Goal: Entertainment & Leisure: Browse casually

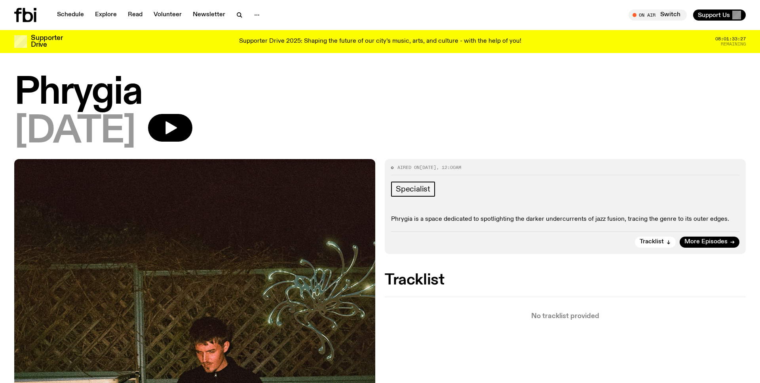
click at [337, 144] on div "[DATE]" at bounding box center [380, 132] width 732 height 36
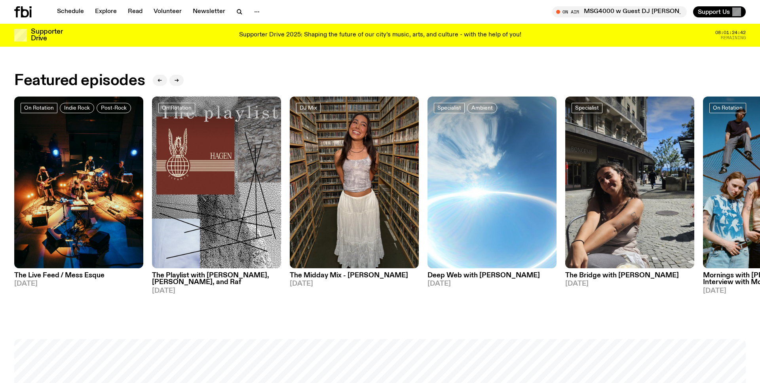
scroll to position [435, 0]
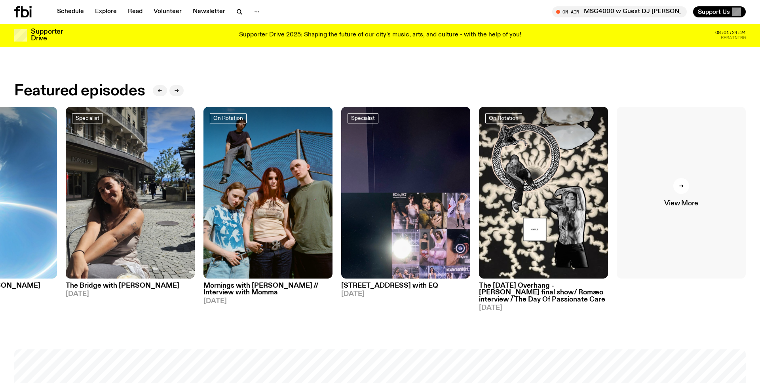
click at [688, 199] on link "View More" at bounding box center [681, 193] width 129 height 172
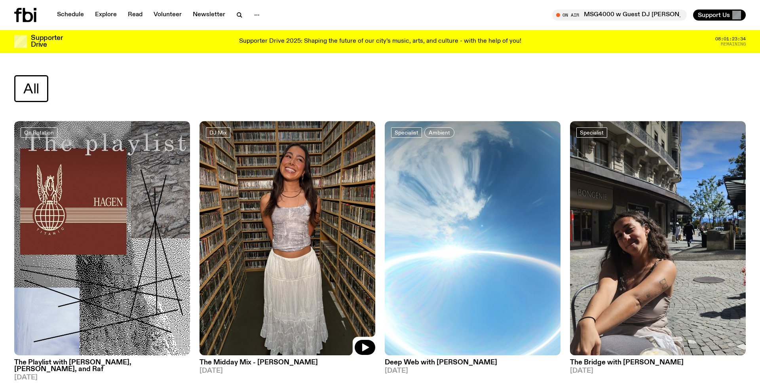
click at [293, 245] on img at bounding box center [288, 238] width 176 height 234
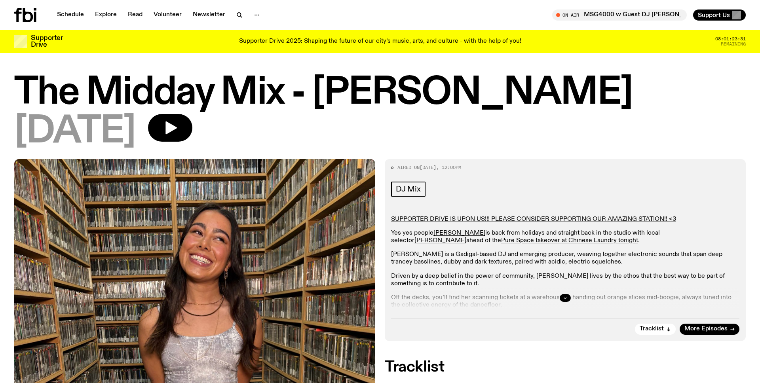
click at [567, 297] on icon "button" at bounding box center [565, 298] width 5 height 5
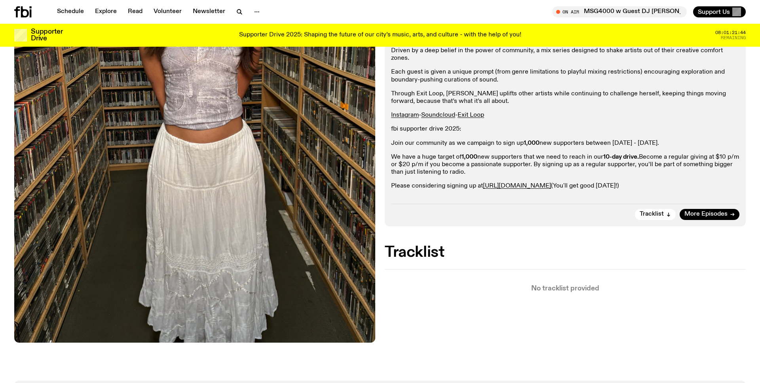
scroll to position [312, 0]
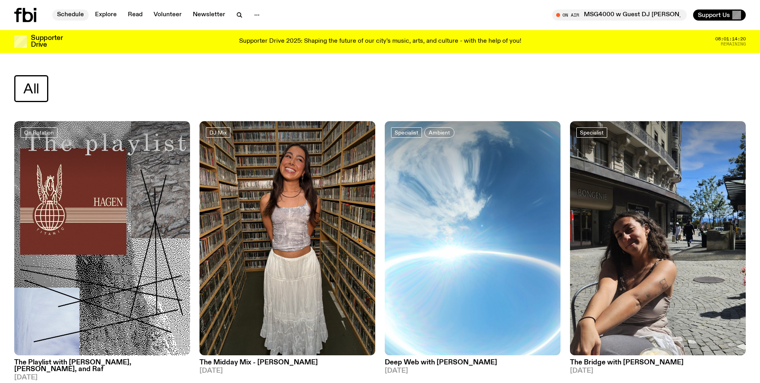
click at [76, 13] on link "Schedule" at bounding box center [70, 15] width 36 height 11
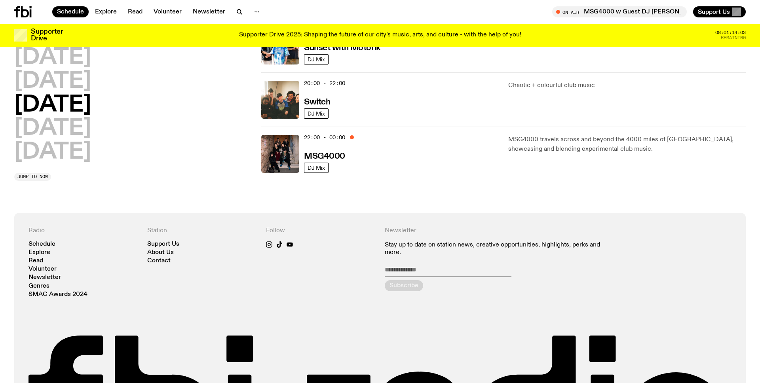
scroll to position [377, 0]
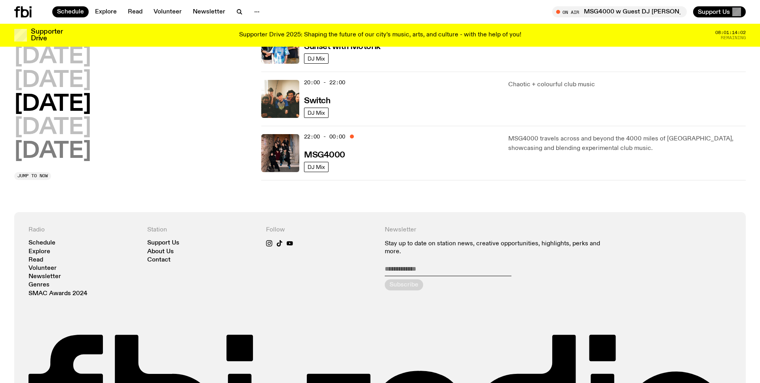
click at [91, 141] on h2 "Sunday" at bounding box center [52, 152] width 77 height 22
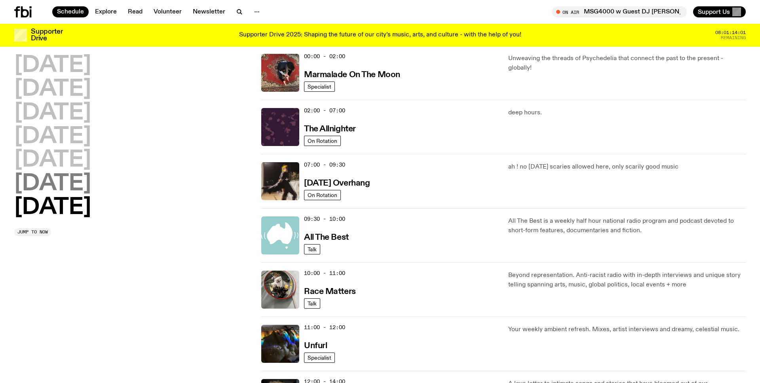
scroll to position [22, 0]
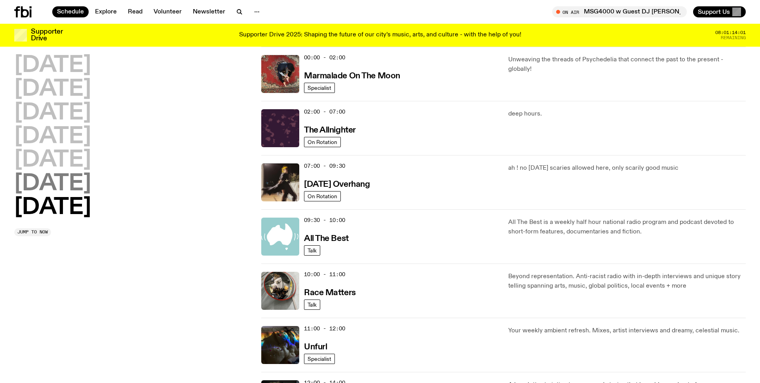
click at [87, 181] on h2 "Saturday" at bounding box center [52, 184] width 77 height 22
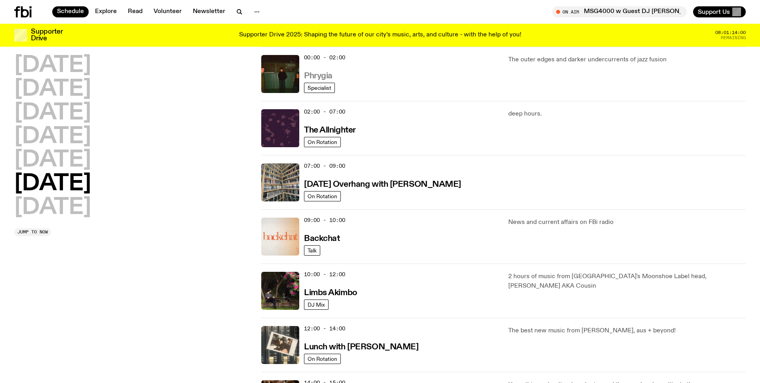
click at [318, 74] on h3 "Phrygia" at bounding box center [318, 76] width 29 height 8
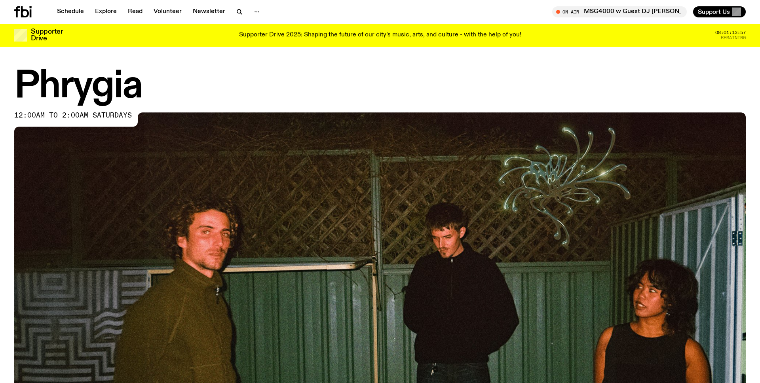
scroll to position [395, 0]
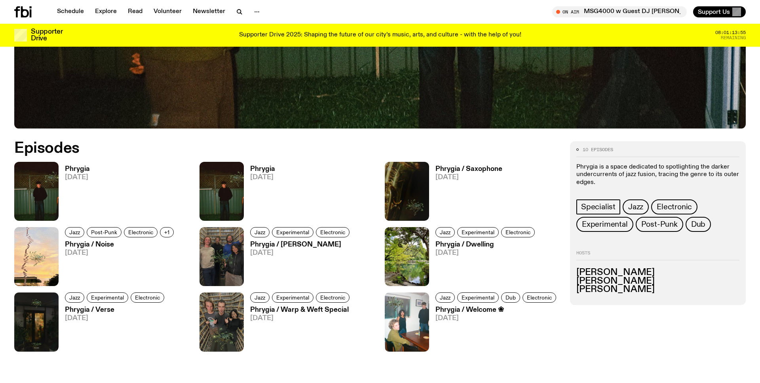
click at [72, 169] on h3 "Phrygia" at bounding box center [77, 169] width 25 height 7
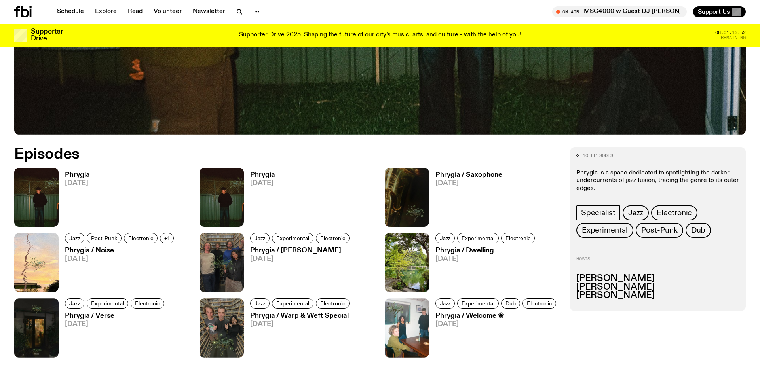
scroll to position [389, 0]
click at [450, 174] on h3 "Phrygia / Saxophone" at bounding box center [468, 175] width 67 height 7
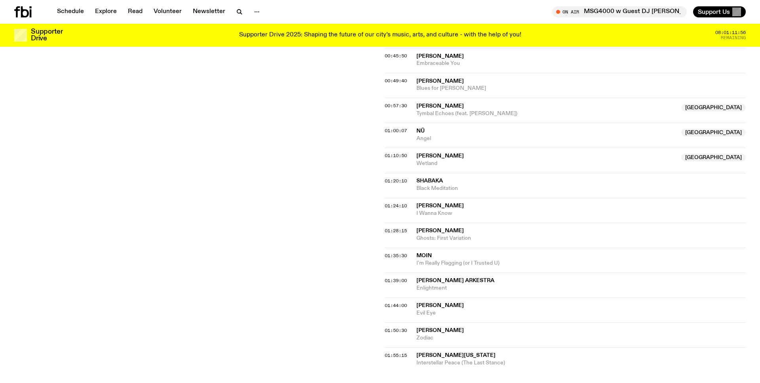
scroll to position [433, 0]
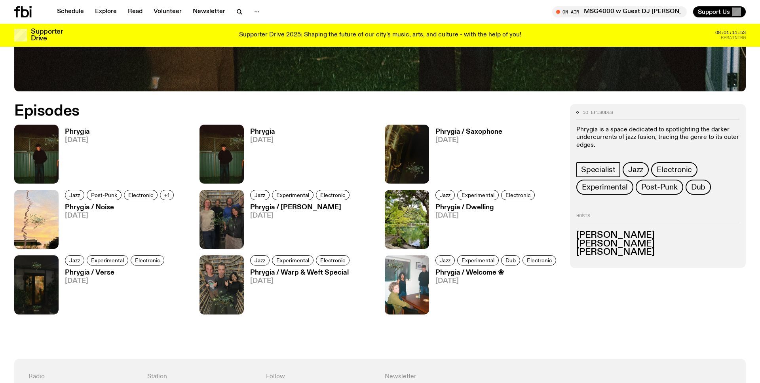
scroll to position [389, 0]
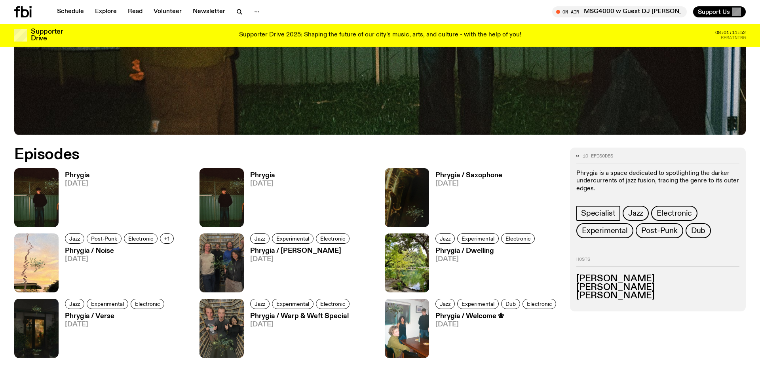
click at [258, 173] on h3 "Phrygia" at bounding box center [262, 175] width 25 height 7
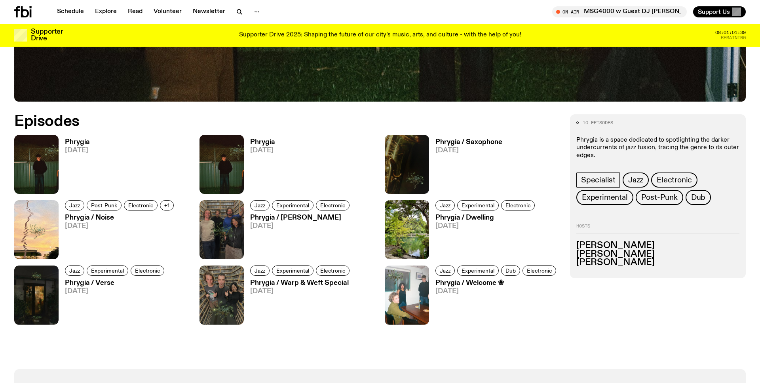
scroll to position [423, 0]
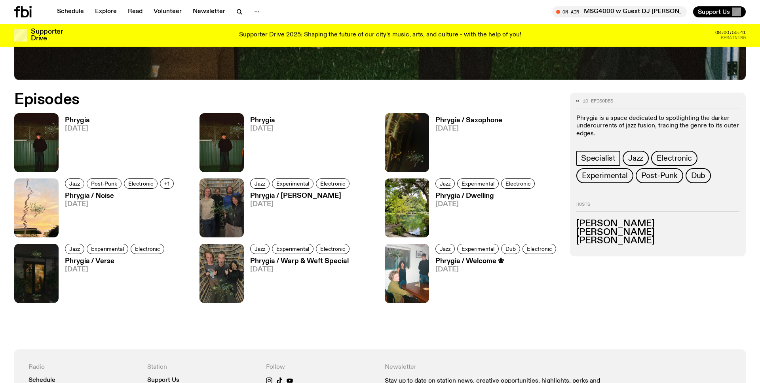
scroll to position [434, 0]
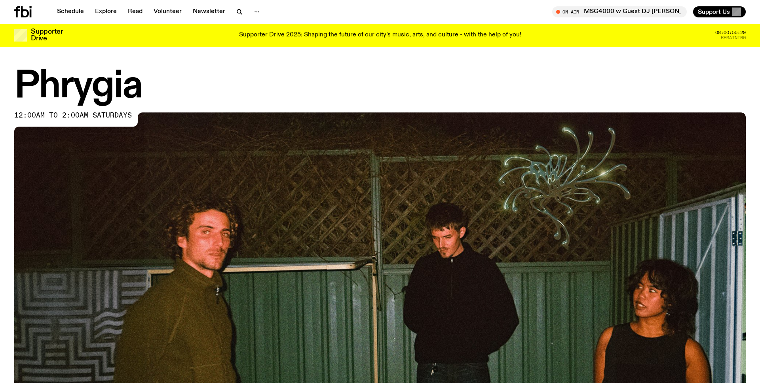
scroll to position [434, 0]
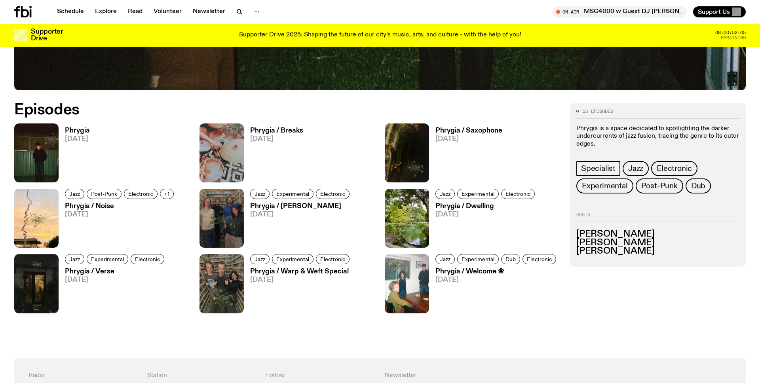
click at [279, 130] on h3 "Phrygia / Breaks" at bounding box center [276, 130] width 53 height 7
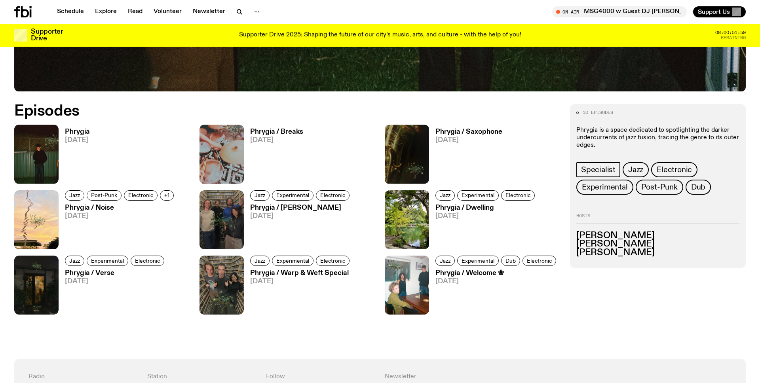
scroll to position [428, 0]
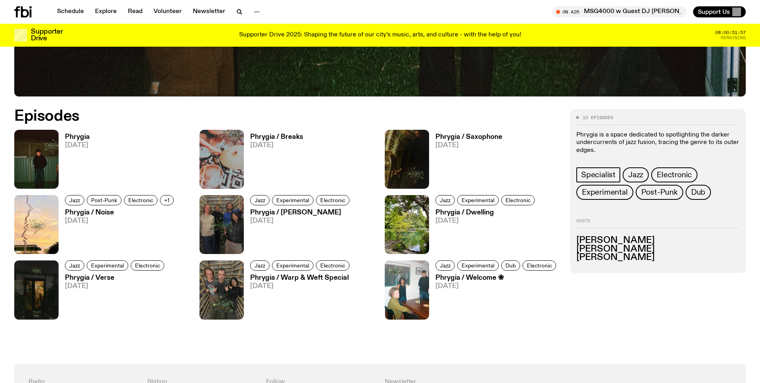
click at [472, 138] on h3 "Phrygia / Saxophone" at bounding box center [468, 137] width 67 height 7
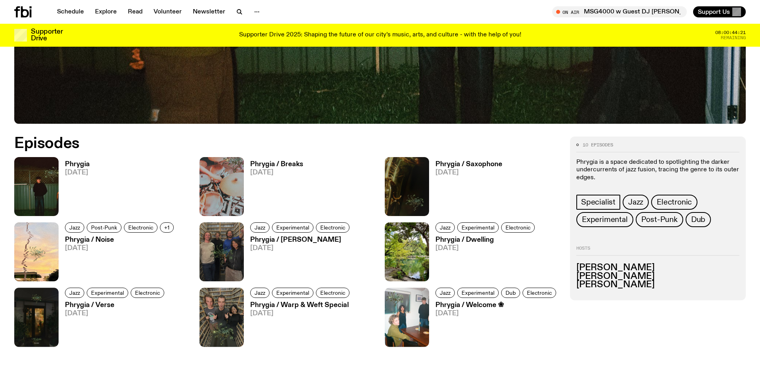
scroll to position [403, 0]
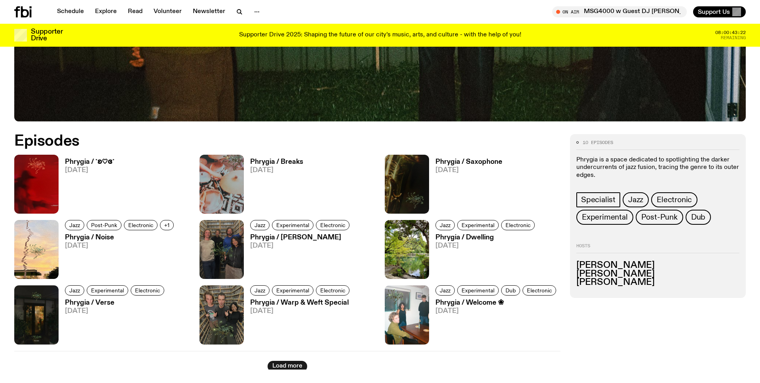
scroll to position [403, 0]
click at [101, 167] on span "[DATE]" at bounding box center [89, 170] width 49 height 7
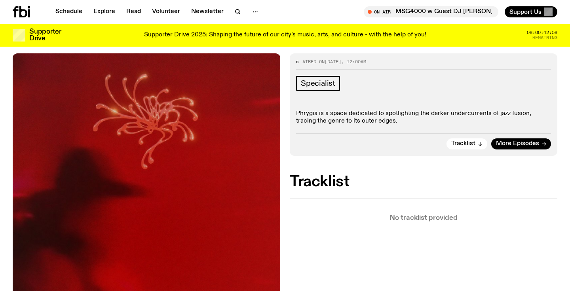
scroll to position [94, 0]
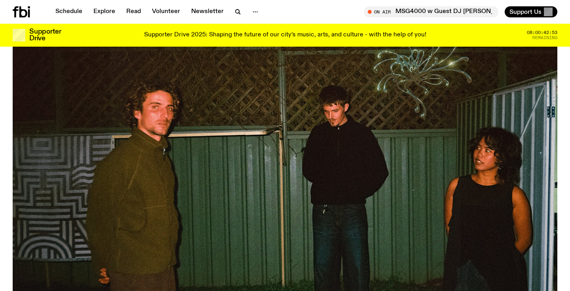
scroll to position [403, 0]
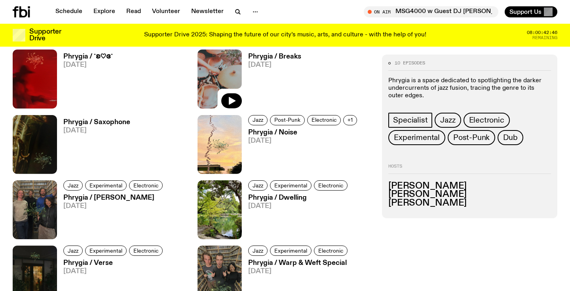
drag, startPoint x: 224, startPoint y: 74, endPoint x: 272, endPoint y: 55, distance: 51.3
click at [272, 55] on h3 "Phrygia / Breaks" at bounding box center [274, 56] width 53 height 7
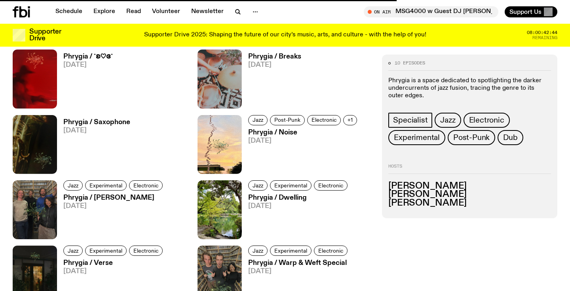
click at [270, 56] on h3 "Phrygia / Breaks" at bounding box center [274, 56] width 53 height 7
click at [224, 74] on img at bounding box center [220, 78] width 44 height 59
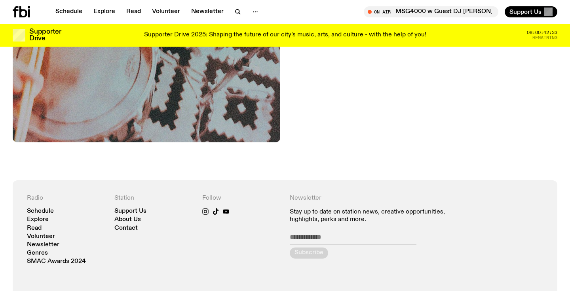
scroll to position [390, 0]
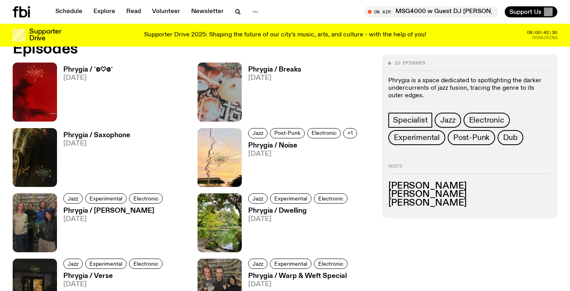
scroll to position [403, 0]
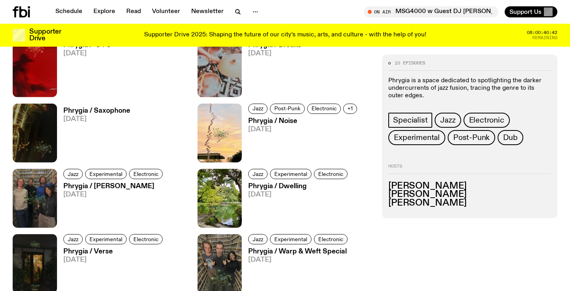
scroll to position [362, 0]
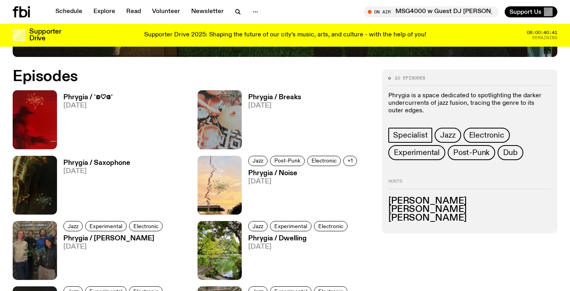
click at [100, 97] on h3 "Phrygia / ˚ʚ♡ɞ˚" at bounding box center [87, 97] width 49 height 7
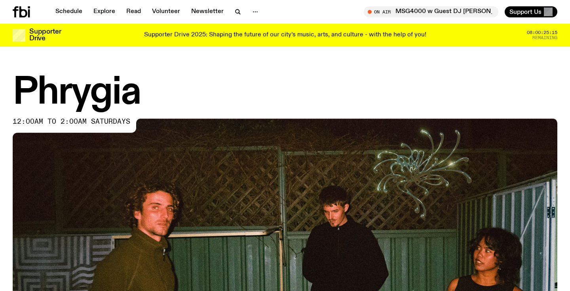
scroll to position [352, 0]
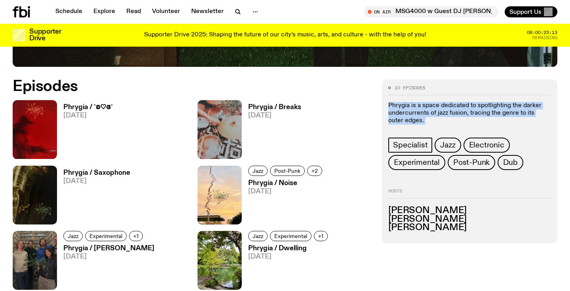
drag, startPoint x: 417, startPoint y: 129, endPoint x: 388, endPoint y: 107, distance: 37.1
click at [388, 107] on div "10 episodes Phrygia is a space dedicated to spotlighting the darker undercurren…" at bounding box center [469, 162] width 175 height 164
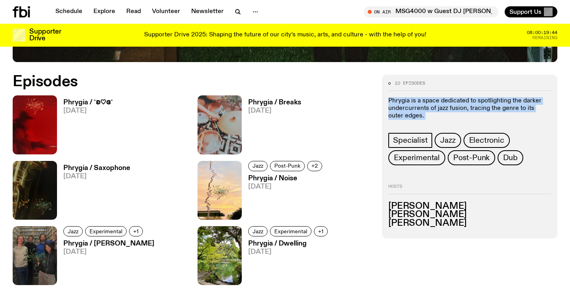
scroll to position [353, 0]
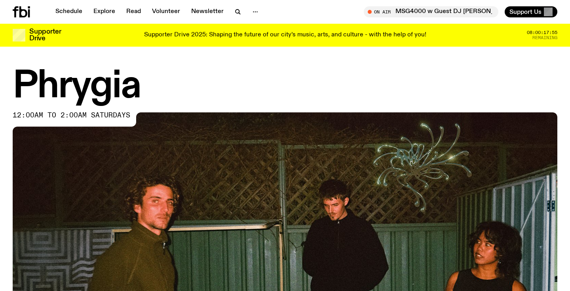
scroll to position [353, 0]
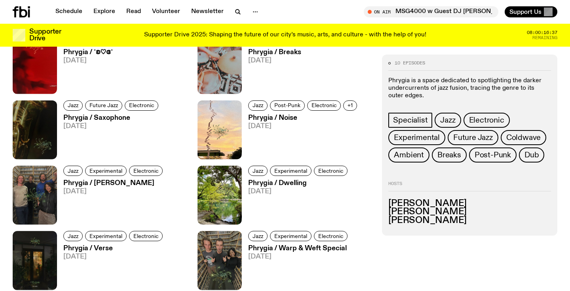
scroll to position [351, 0]
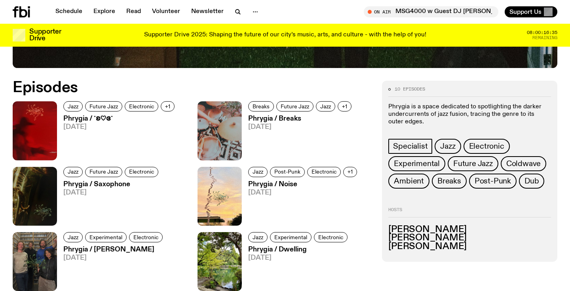
click at [263, 118] on h3 "Phrygia / Breaks" at bounding box center [301, 119] width 106 height 7
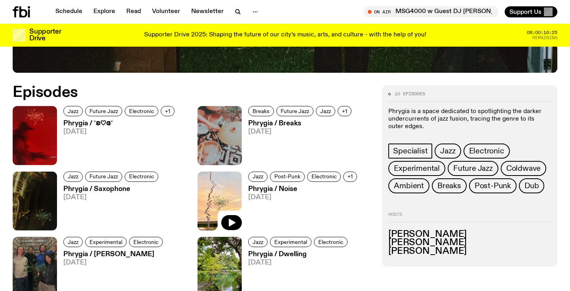
scroll to position [389, 0]
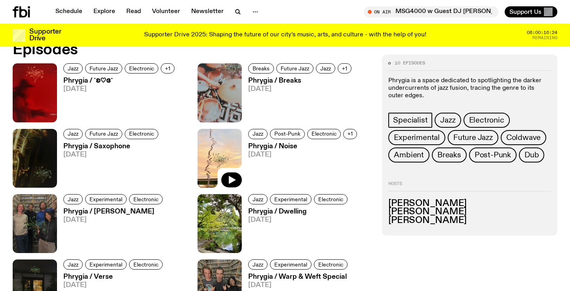
click at [94, 80] on h3 "Phrygia / ˚ʚ♡ɞ˚" at bounding box center [120, 81] width 114 height 7
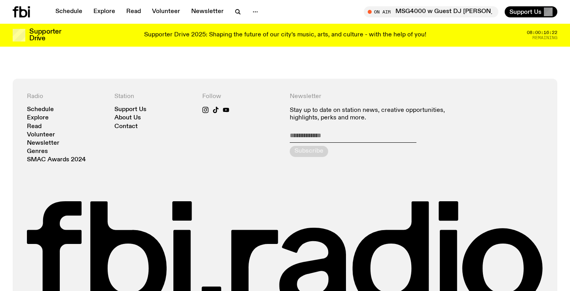
scroll to position [469, 0]
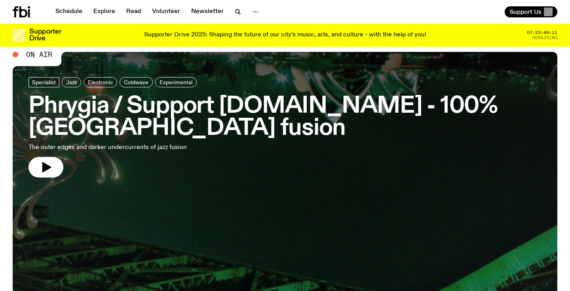
scroll to position [17, 0]
click at [266, 110] on h3 "Phrygia / Support [DOMAIN_NAME] - 100% [GEOGRAPHIC_DATA] fusion" at bounding box center [285, 117] width 513 height 44
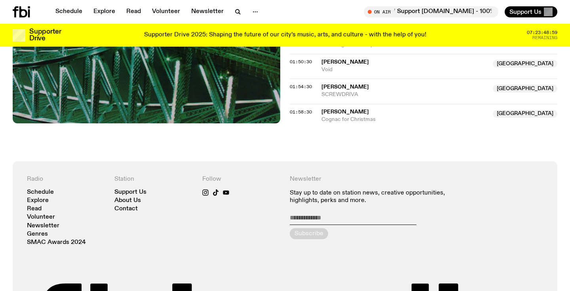
scroll to position [905, 0]
